Goal: Task Accomplishment & Management: Manage account settings

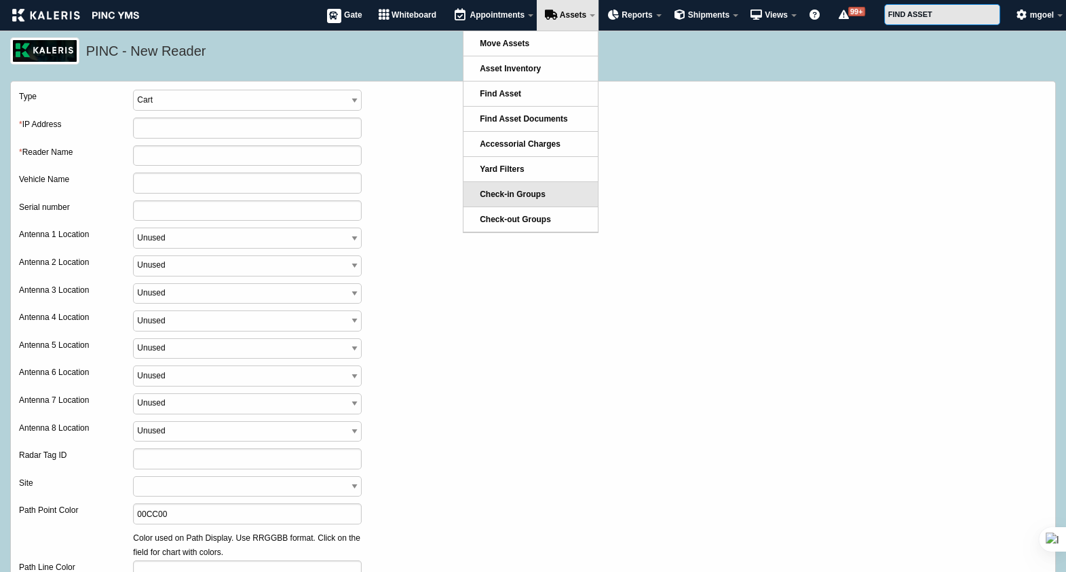
click at [517, 202] on link "Check-in Groups" at bounding box center [531, 194] width 134 height 24
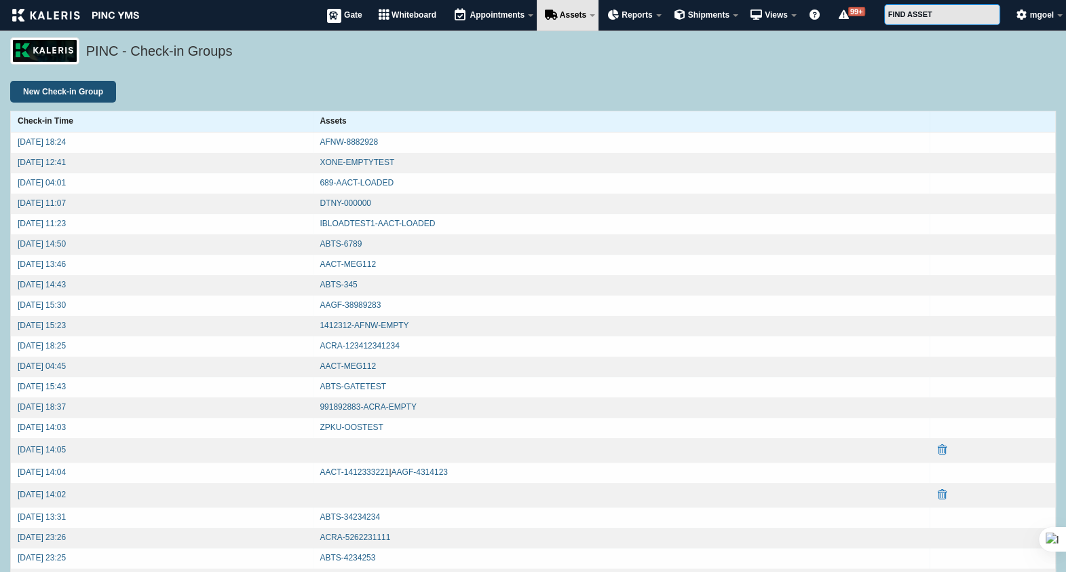
click at [111, 93] on input "New Check-in Group" at bounding box center [63, 92] width 106 height 22
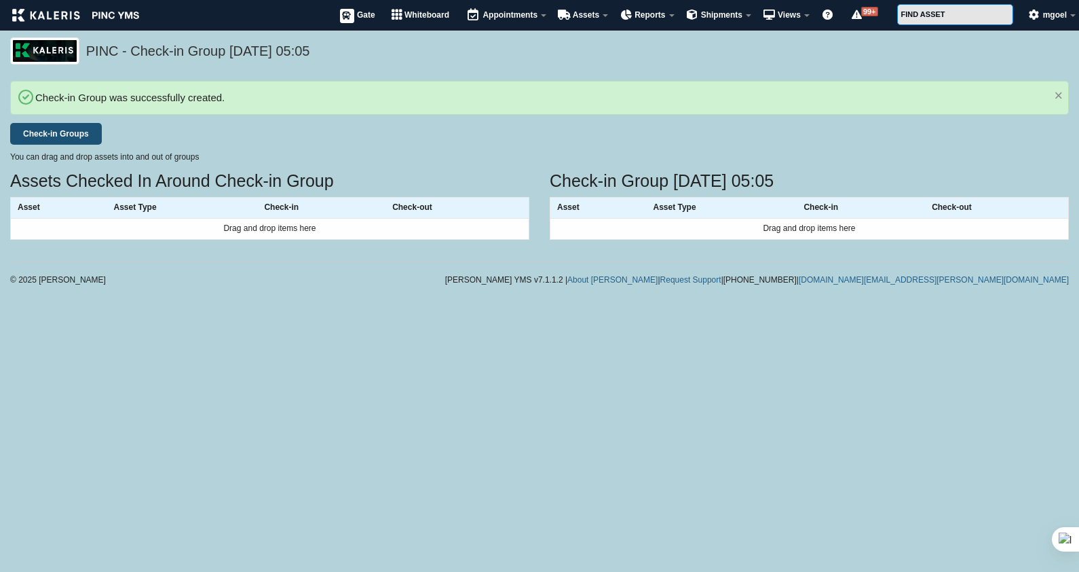
click at [89, 130] on link "Check-in Groups" at bounding box center [56, 134] width 92 height 22
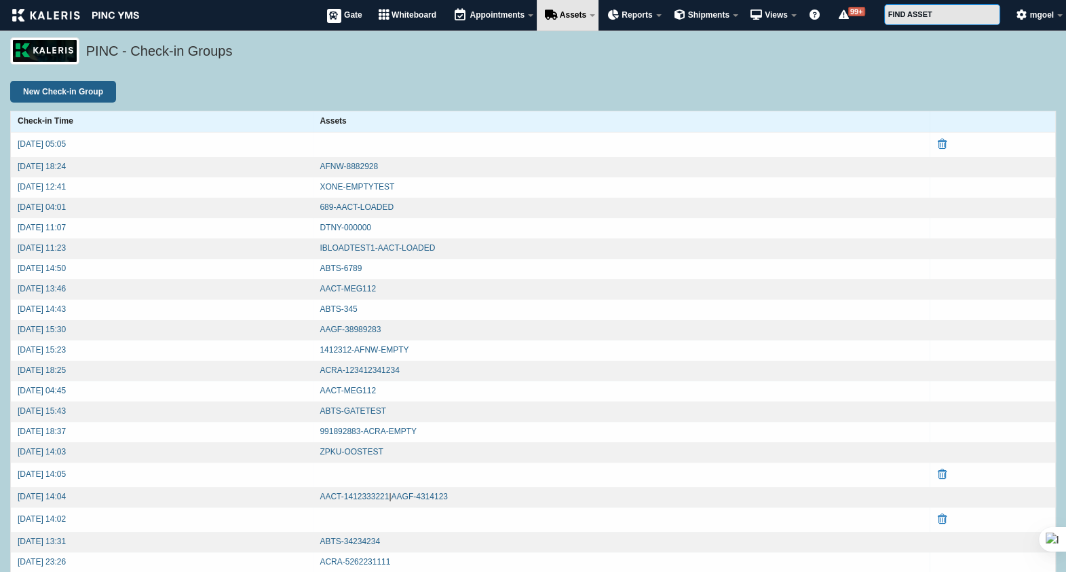
drag, startPoint x: 13, startPoint y: 115, endPoint x: 496, endPoint y: 112, distance: 482.6
click at [496, 112] on tr "Check-in Time Assets" at bounding box center [533, 121] width 1045 height 21
copy tr "Check-in Time Assets"
click at [178, 115] on th "Check-in Time" at bounding box center [162, 121] width 303 height 21
drag, startPoint x: 237, startPoint y: 51, endPoint x: 135, endPoint y: 51, distance: 101.8
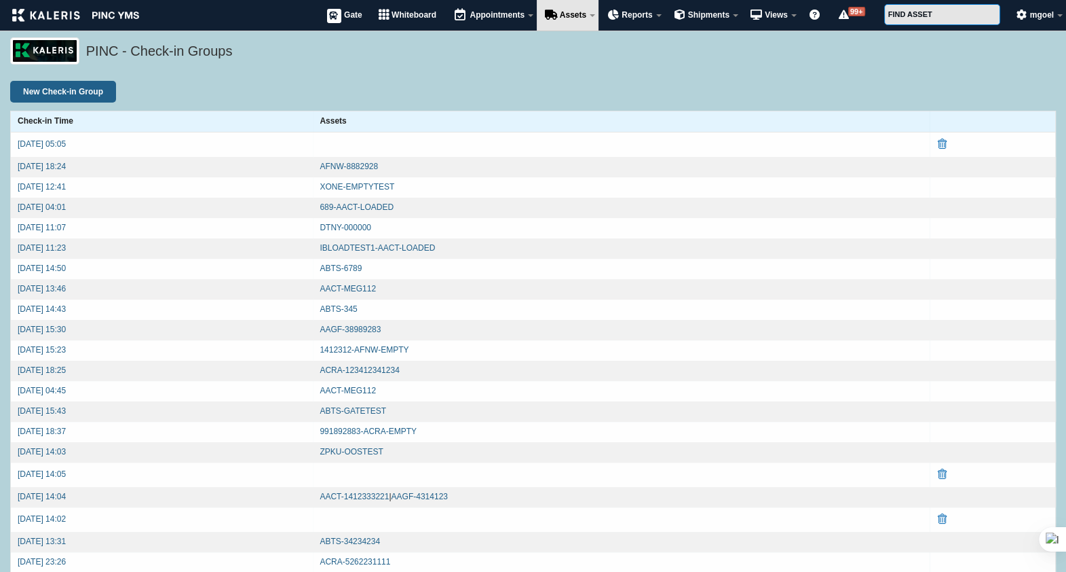
click at [135, 51] on h5 "PINC - Check-in Groups" at bounding box center [567, 52] width 963 height 23
copy h5 "Check-in Groups"
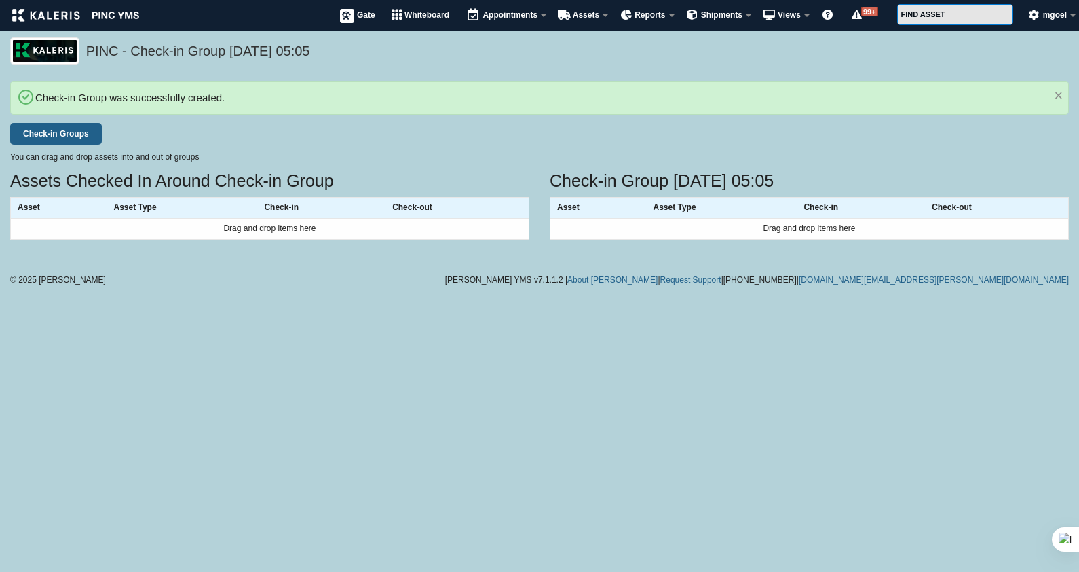
drag, startPoint x: 20, startPoint y: 202, endPoint x: 455, endPoint y: 209, distance: 435.2
click at [455, 209] on tr "Asset Asset Type Check-in Check-out" at bounding box center [270, 208] width 519 height 21
drag, startPoint x: 455, startPoint y: 209, endPoint x: 612, endPoint y: 246, distance: 161.8
click at [612, 246] on div "PINC - Check-in Group 2025-10-09 05:05 Check-in Group was successfully created.…" at bounding box center [539, 164] width 1079 height 255
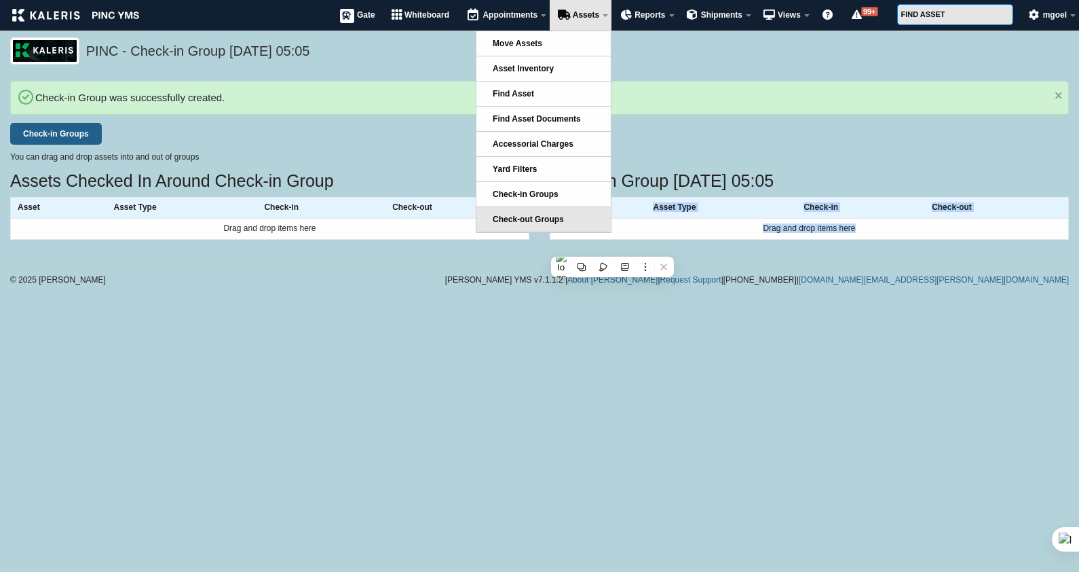
click at [531, 220] on span "Check-out Groups" at bounding box center [528, 219] width 71 height 10
